Goal: Navigation & Orientation: Find specific page/section

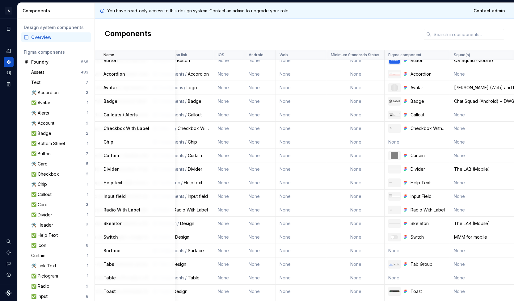
scroll to position [6, 441]
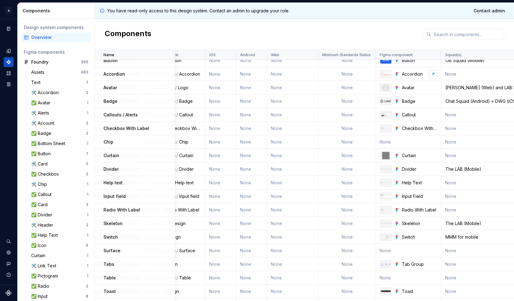
click at [433, 75] on link at bounding box center [433, 74] width 9 height 9
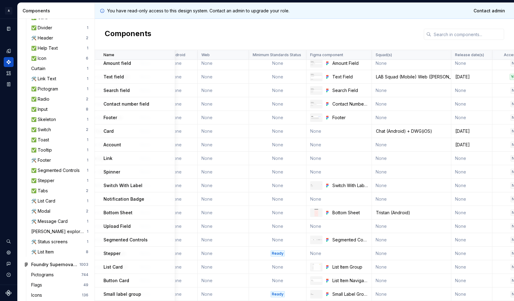
scroll to position [537, 527]
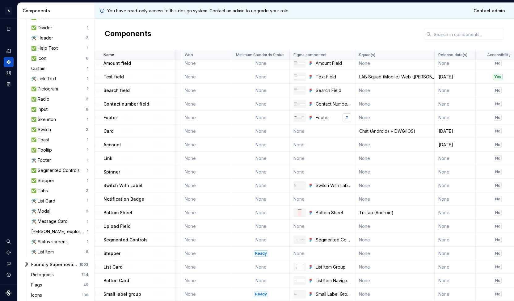
click at [345, 114] on link at bounding box center [347, 117] width 9 height 9
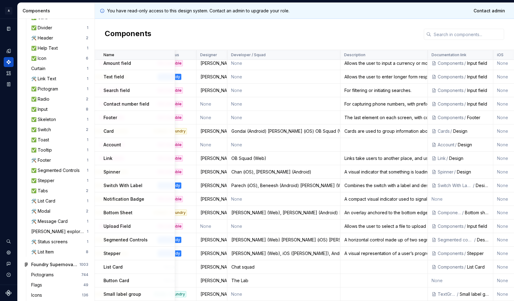
scroll to position [537, 0]
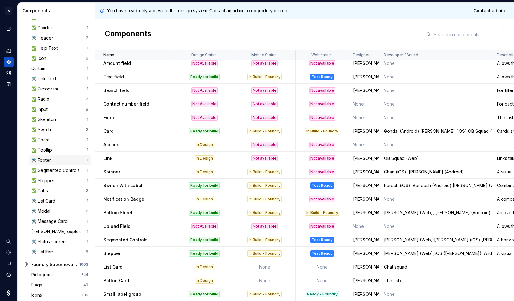
click at [59, 159] on div "🛠️ Footer" at bounding box center [59, 160] width 56 height 6
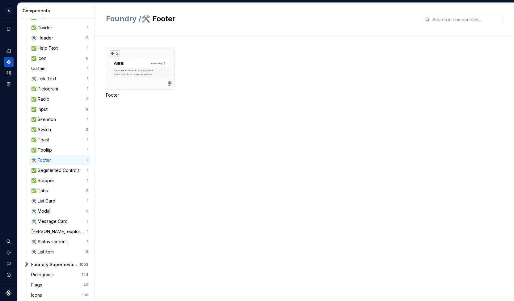
click at [232, 158] on div "2 Footer" at bounding box center [310, 168] width 408 height 265
click at [294, 97] on div "2 Footer" at bounding box center [310, 73] width 408 height 51
click at [153, 69] on div "2" at bounding box center [140, 69] width 69 height 42
